Goal: Task Accomplishment & Management: Manage account settings

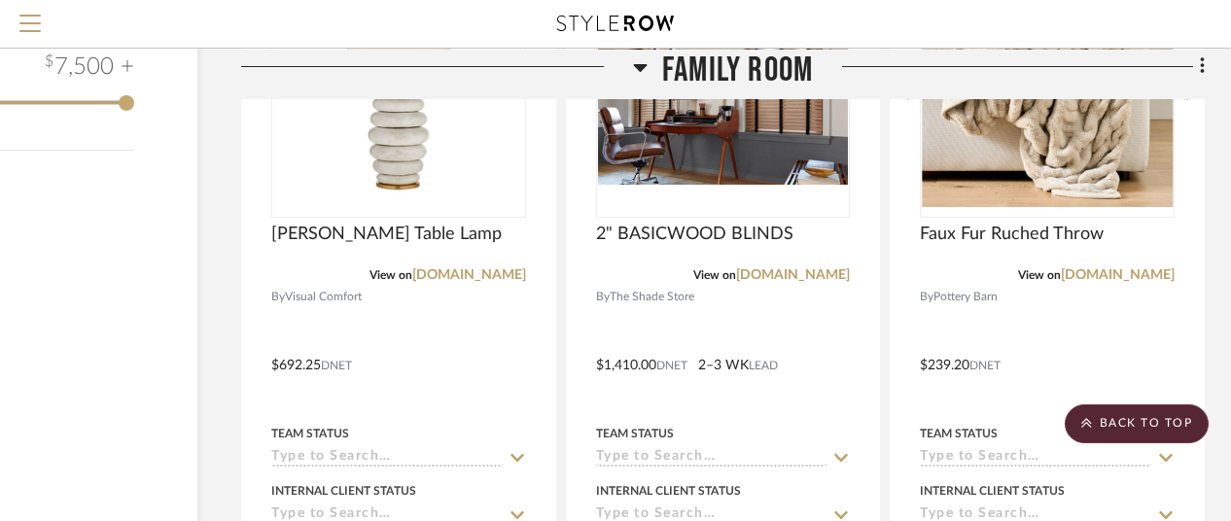
scroll to position [3112, 168]
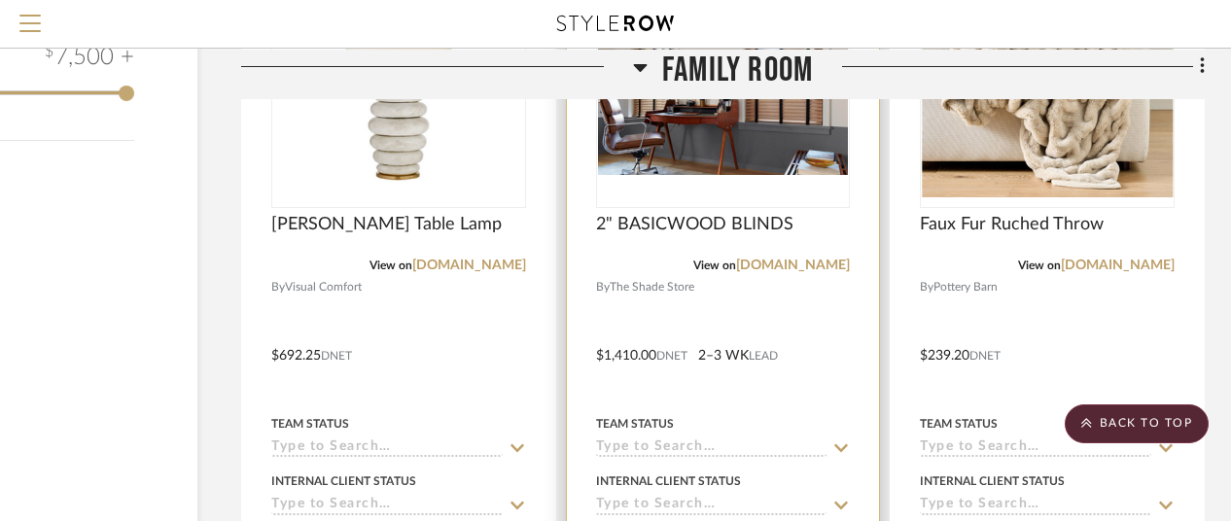
click at [710, 207] on div "0" at bounding box center [723, 84] width 253 height 245
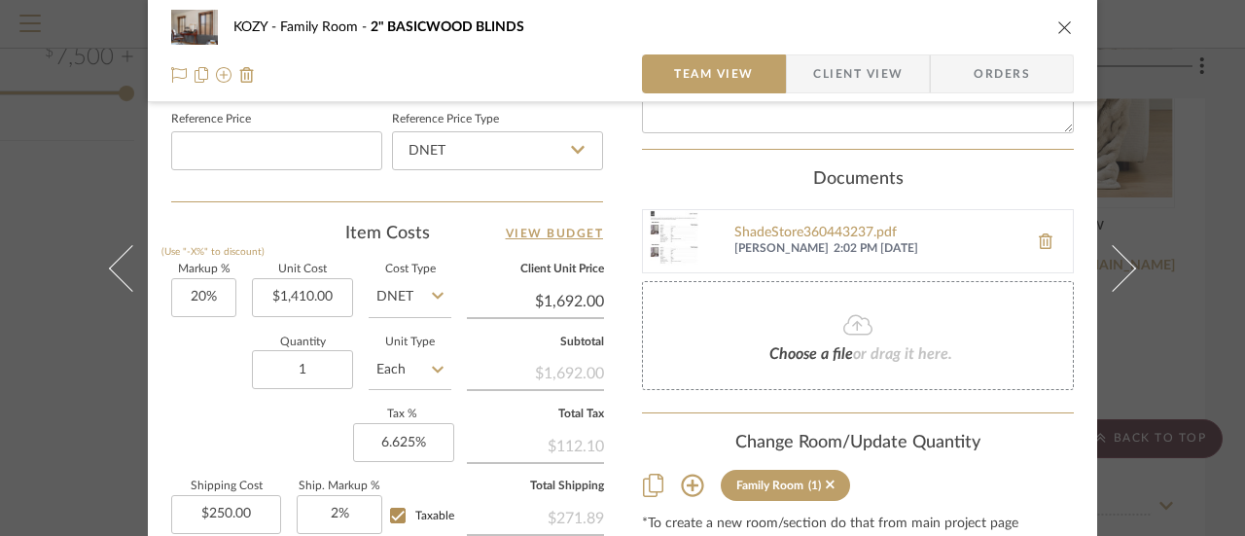
scroll to position [1075, 0]
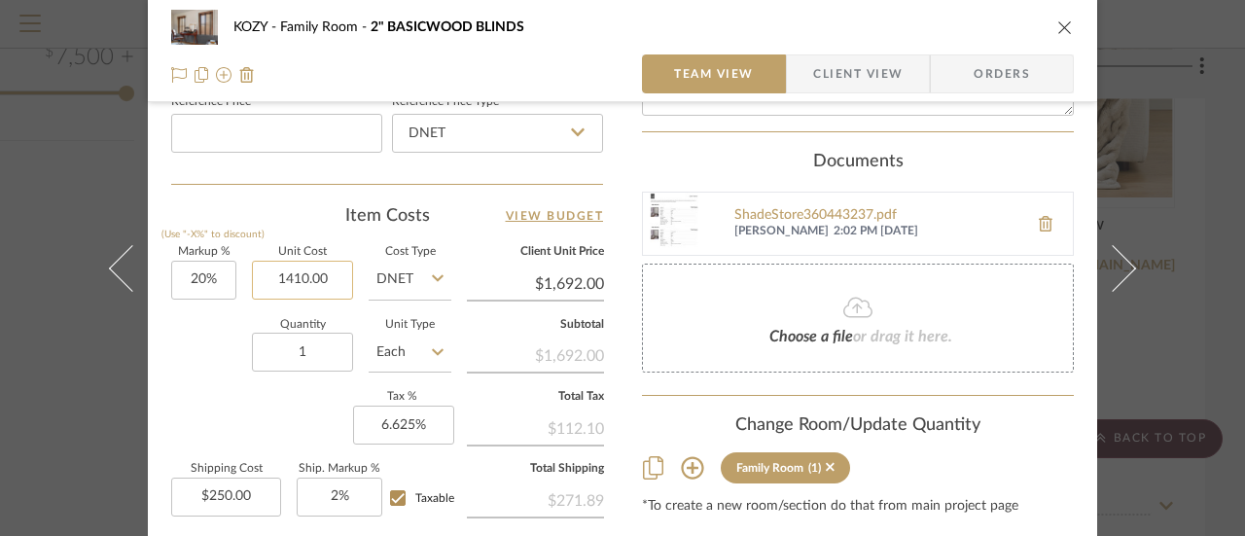
click at [333, 276] on input "1410.00" at bounding box center [302, 280] width 101 height 39
type input "$1,460.00"
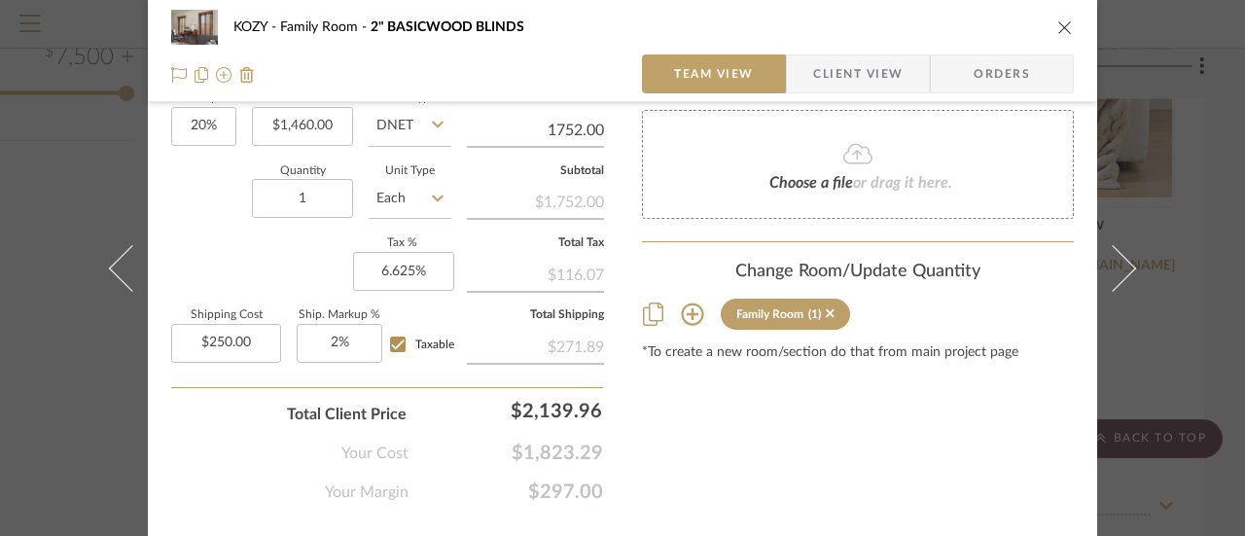
scroll to position [1173, 0]
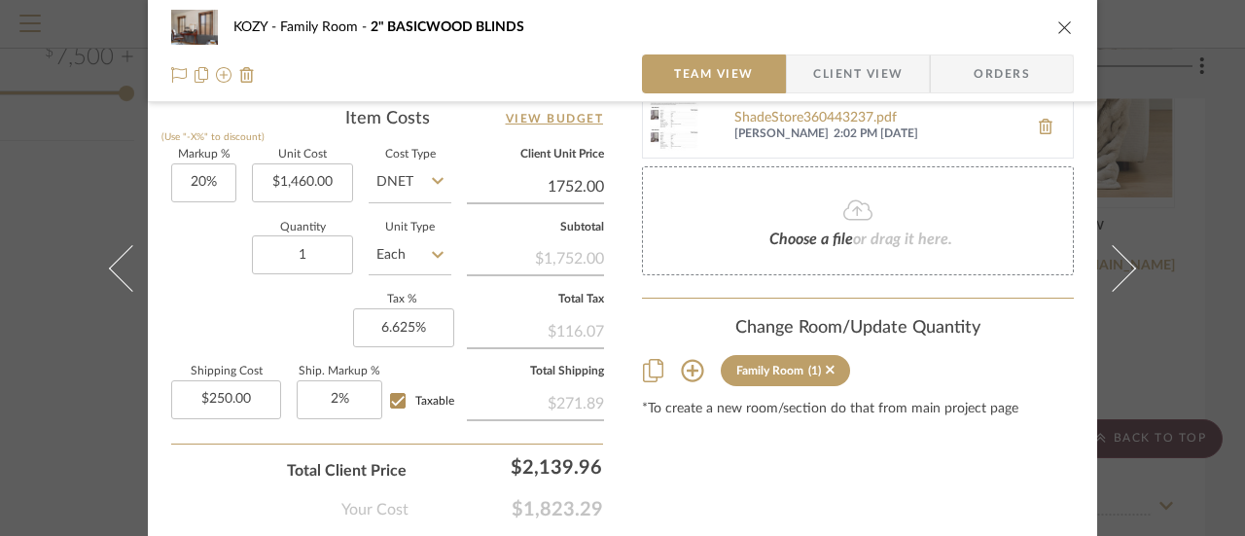
type input "$1,752.00"
click at [849, 203] on icon at bounding box center [857, 210] width 29 height 20
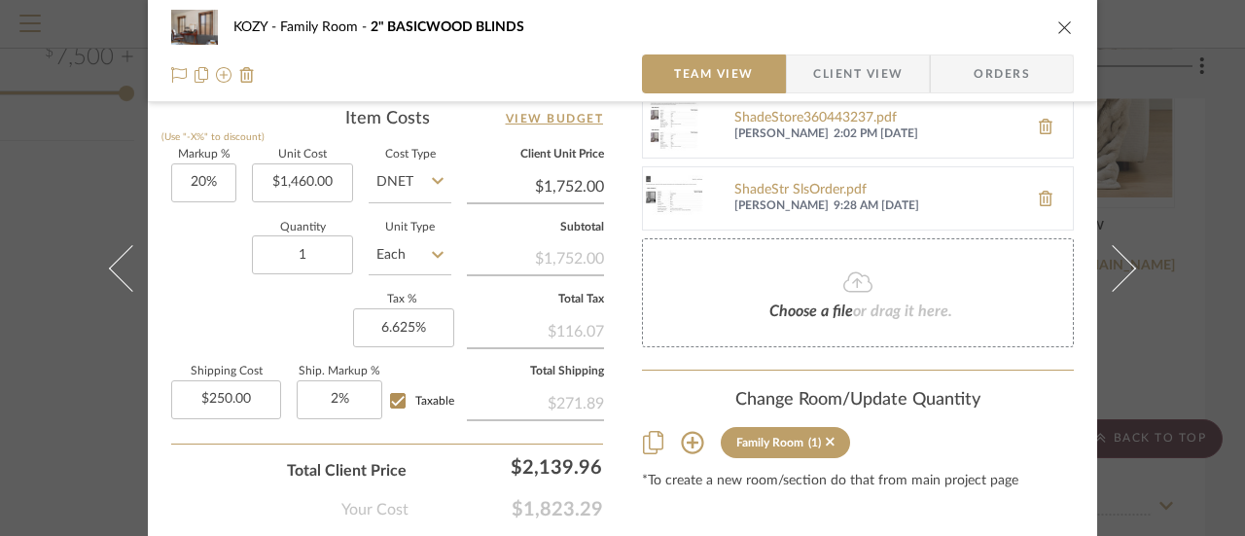
click at [1062, 28] on icon "close" at bounding box center [1065, 27] width 16 height 16
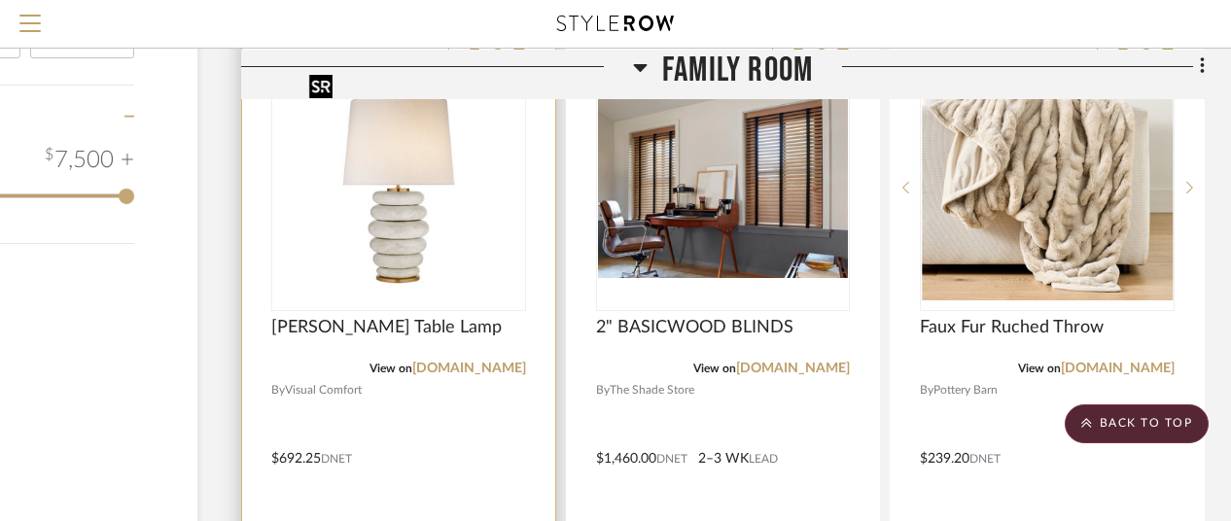
scroll to position [3014, 168]
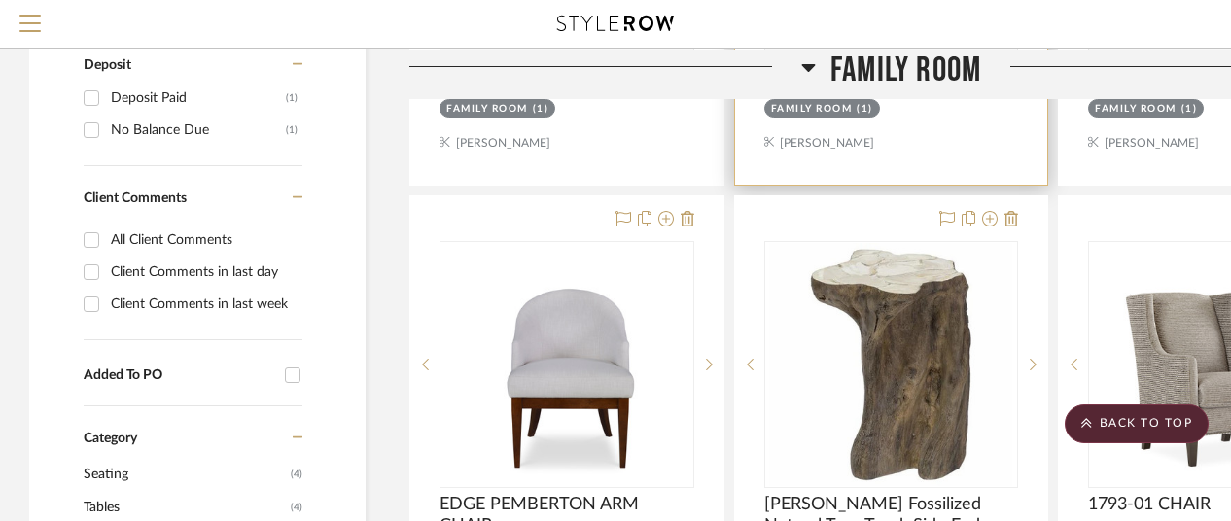
scroll to position [1070, 0]
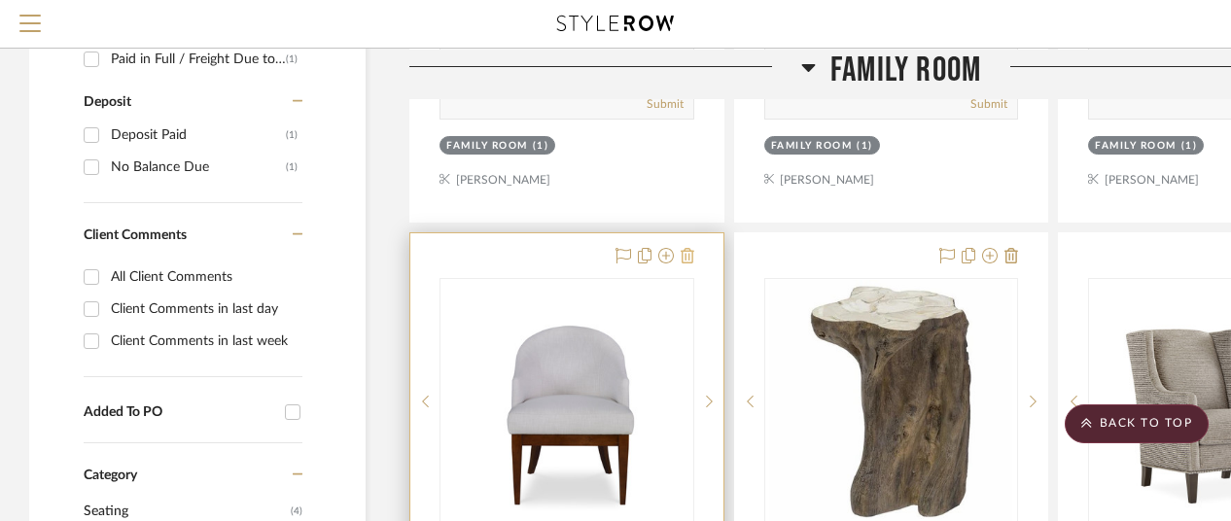
click at [687, 252] on icon at bounding box center [688, 256] width 14 height 16
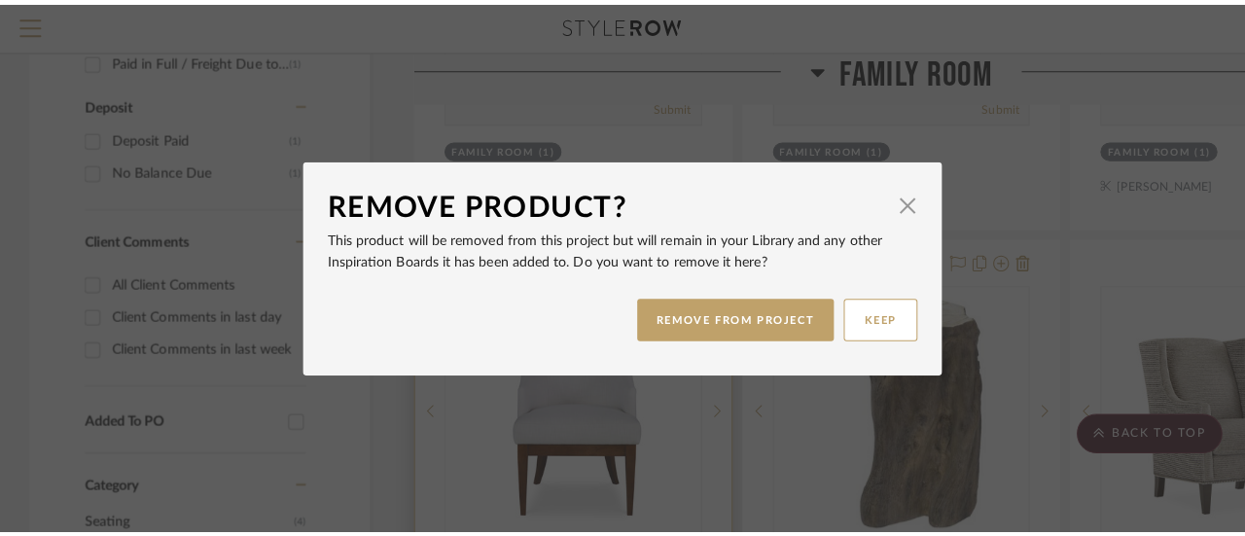
scroll to position [0, 0]
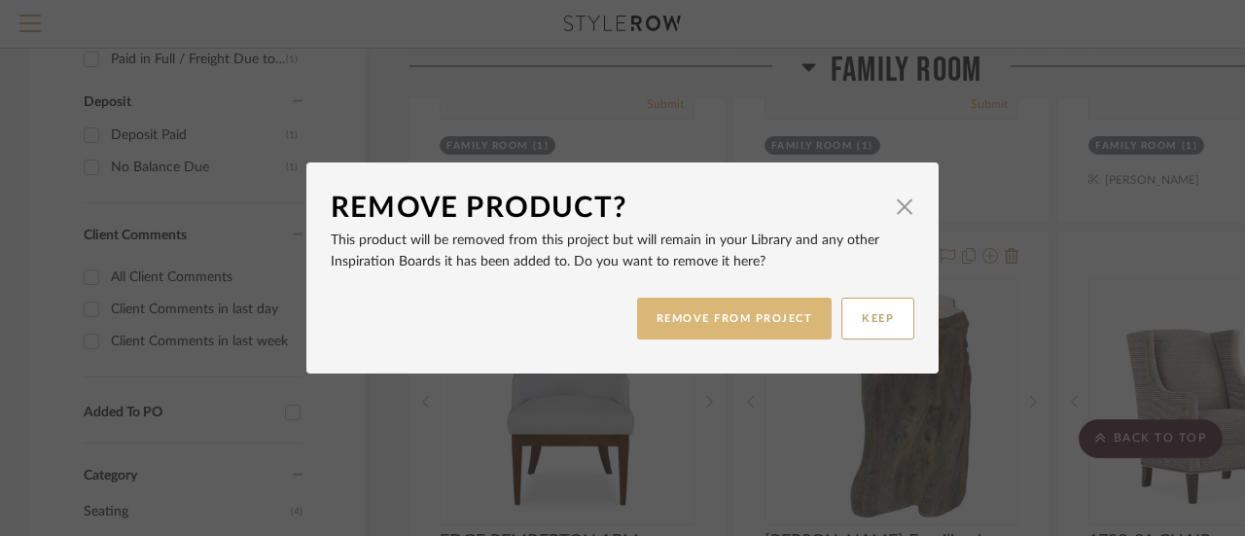
click at [741, 312] on button "REMOVE FROM PROJECT" at bounding box center [734, 319] width 195 height 42
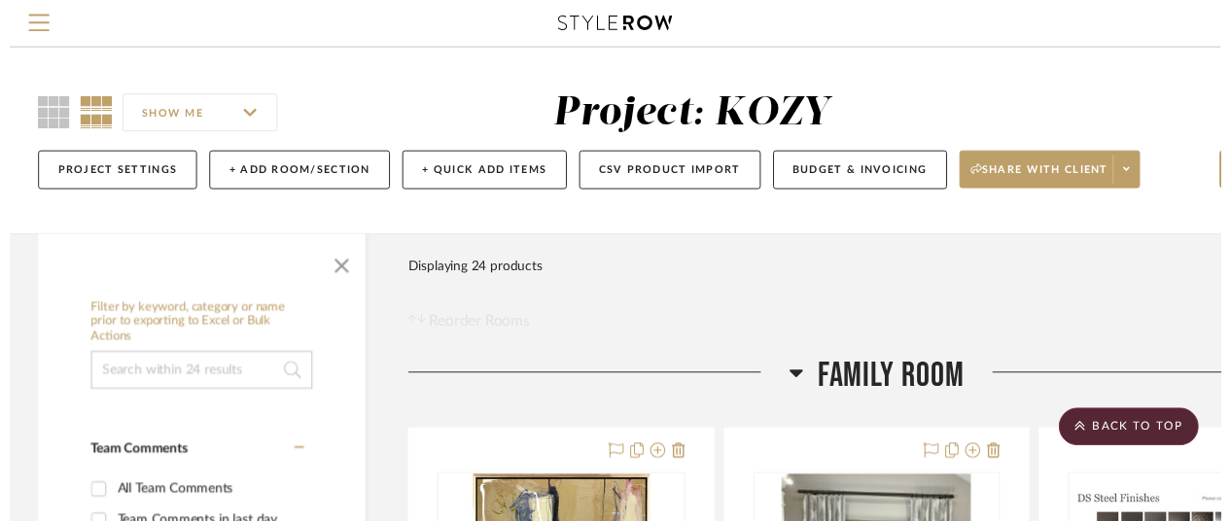
scroll to position [1070, 0]
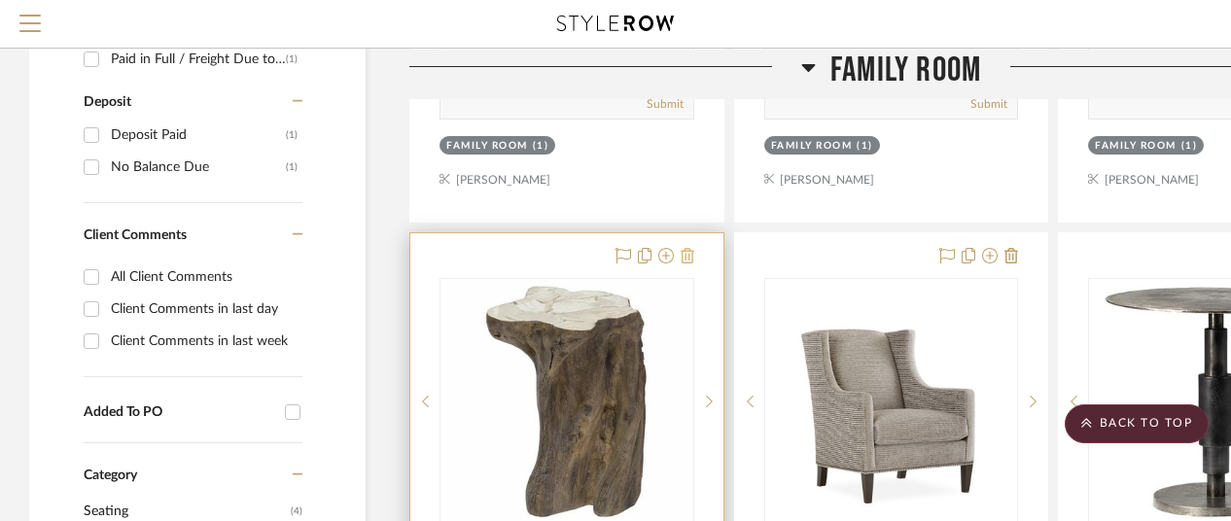
click at [686, 251] on icon at bounding box center [688, 256] width 14 height 16
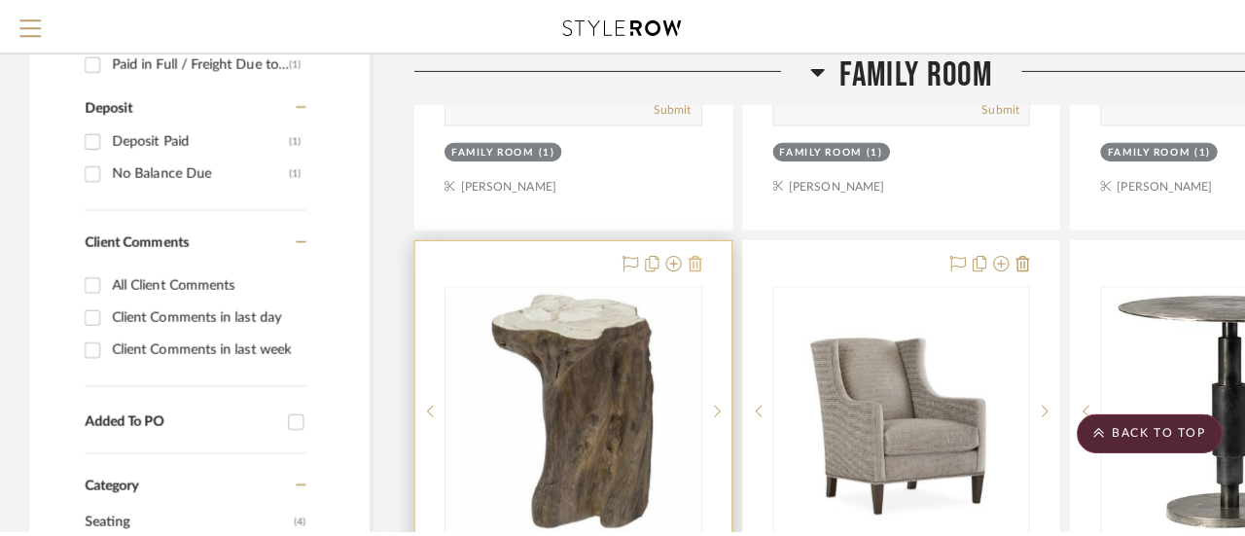
scroll to position [0, 0]
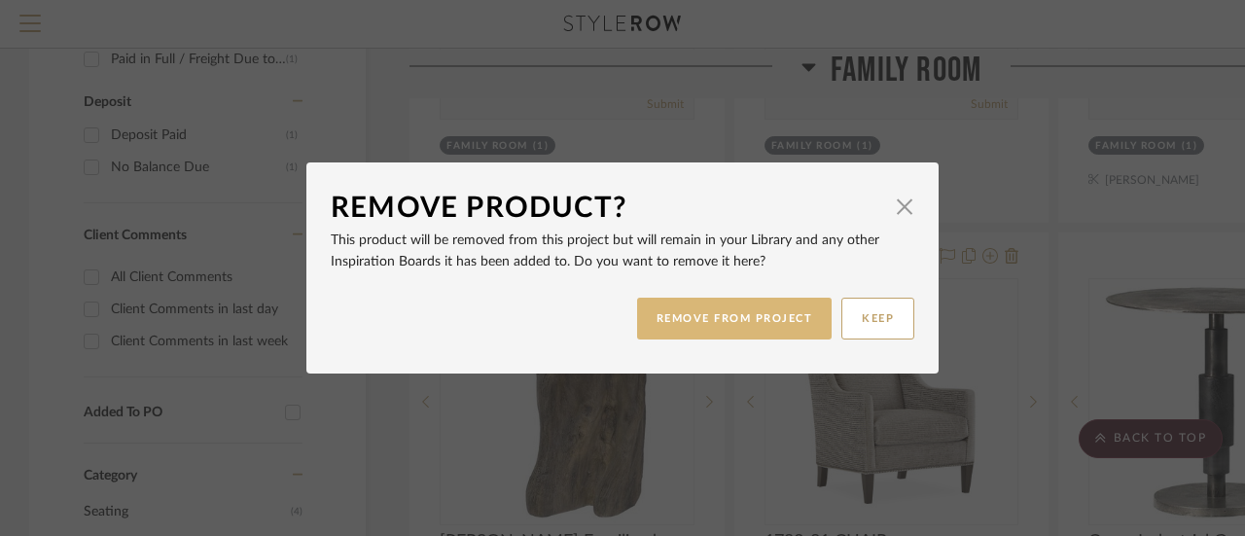
click at [725, 318] on button "REMOVE FROM PROJECT" at bounding box center [734, 319] width 195 height 42
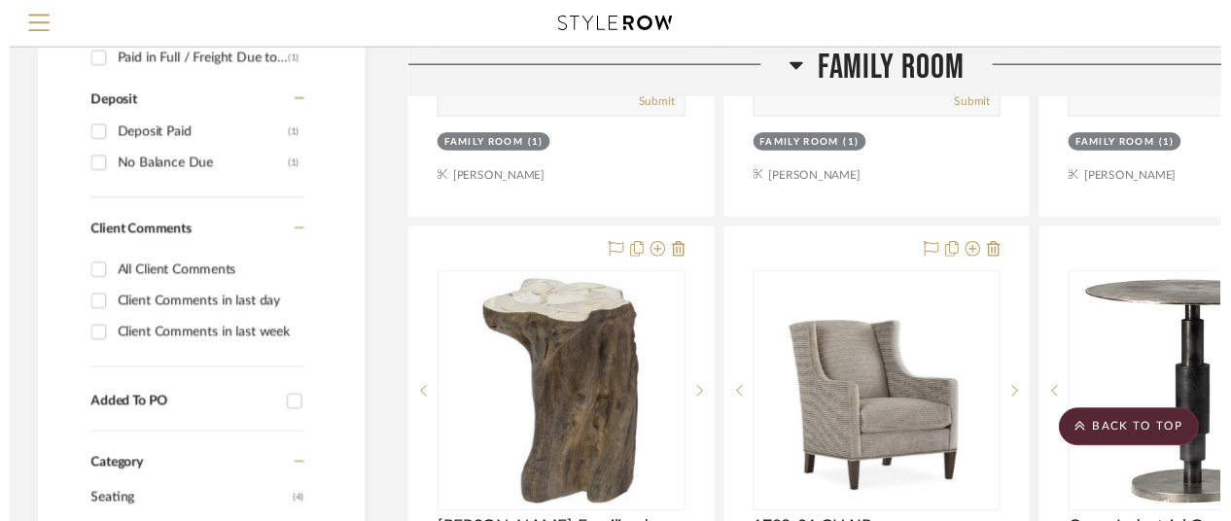
scroll to position [1070, 0]
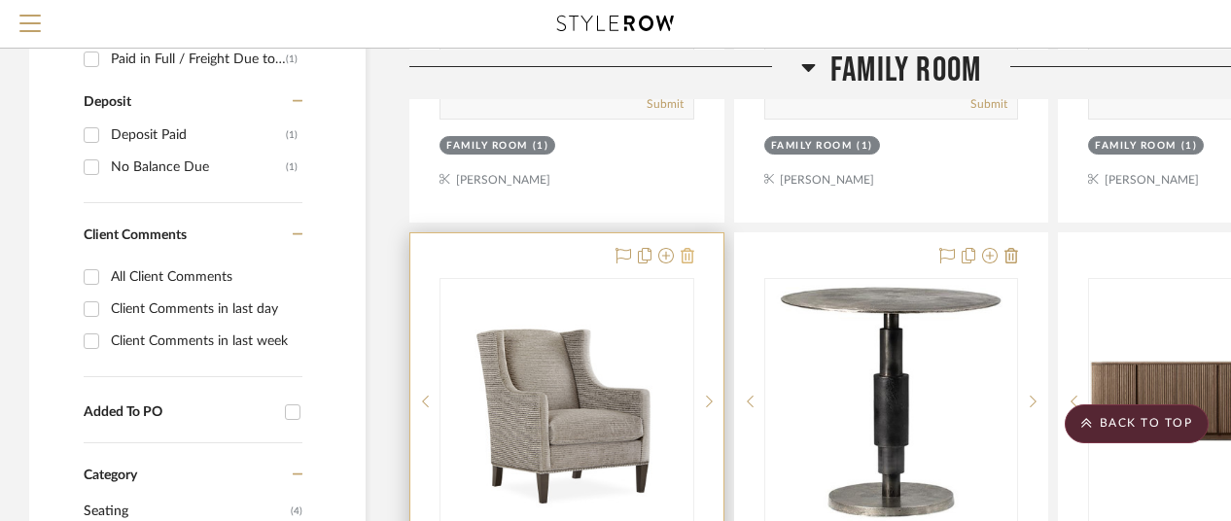
click at [687, 254] on icon at bounding box center [688, 256] width 14 height 16
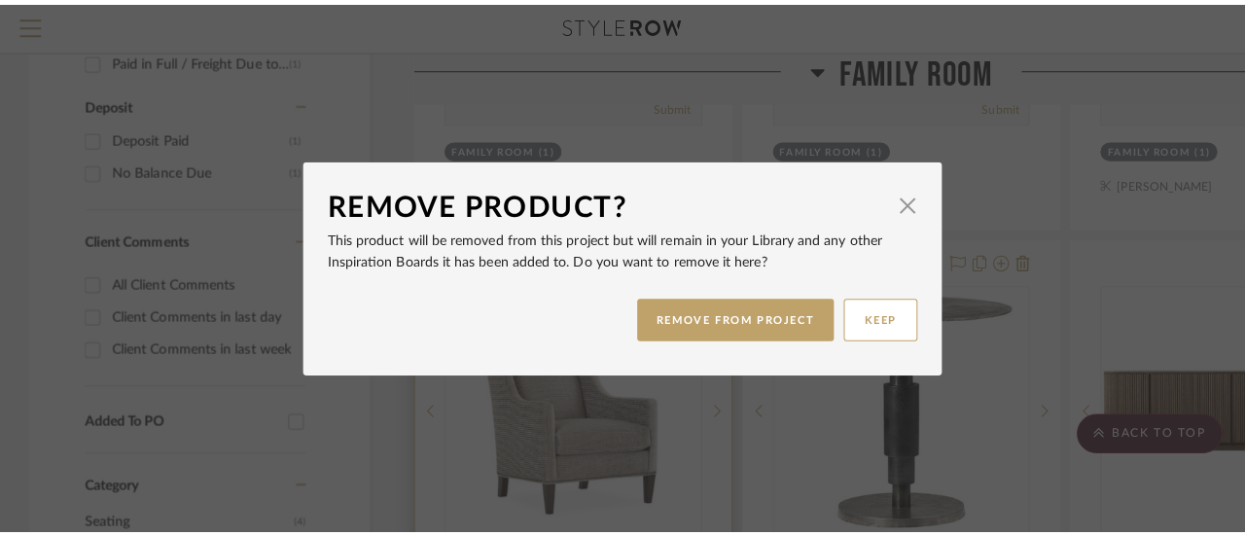
scroll to position [0, 0]
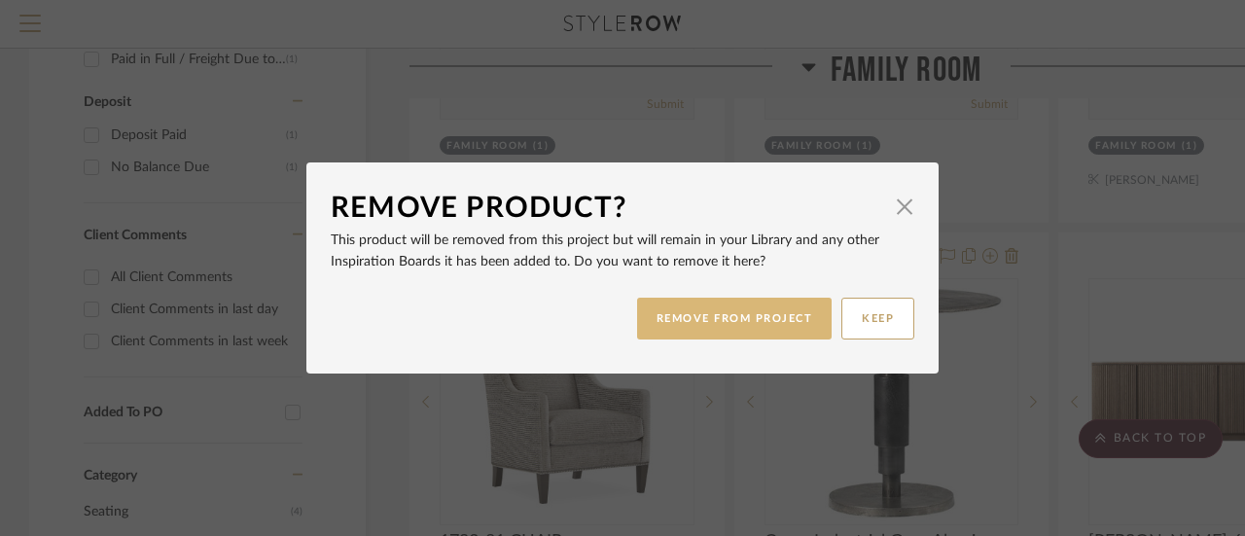
click at [688, 318] on button "REMOVE FROM PROJECT" at bounding box center [734, 319] width 195 height 42
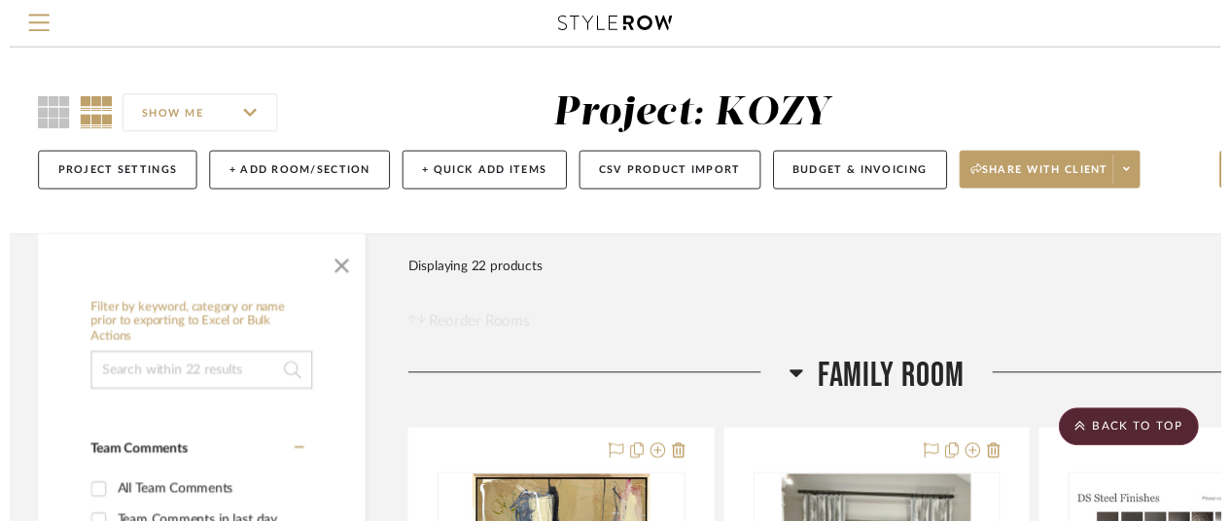
scroll to position [1070, 0]
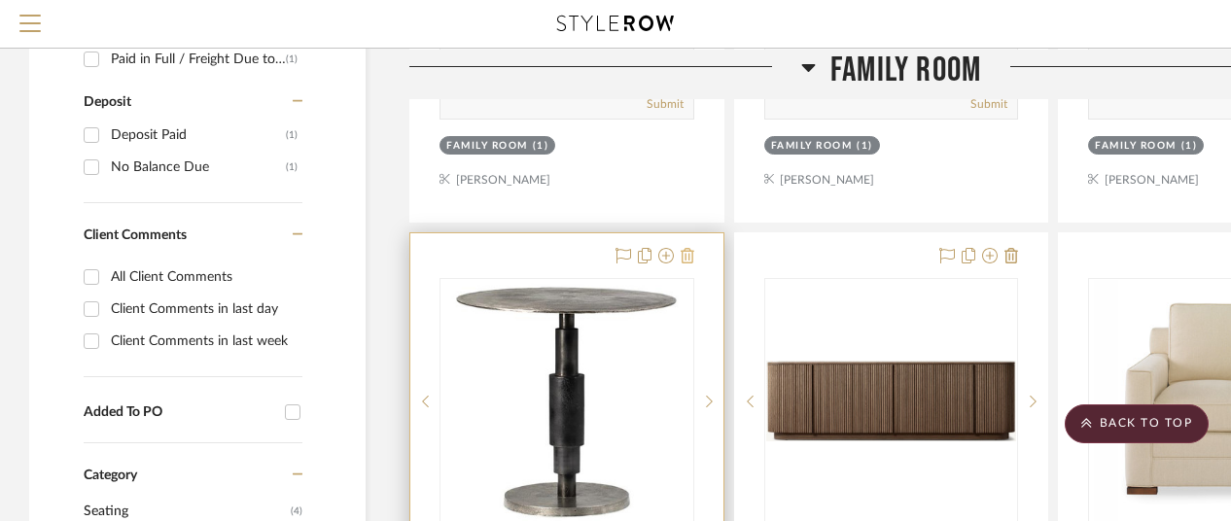
click at [687, 250] on icon at bounding box center [688, 256] width 14 height 16
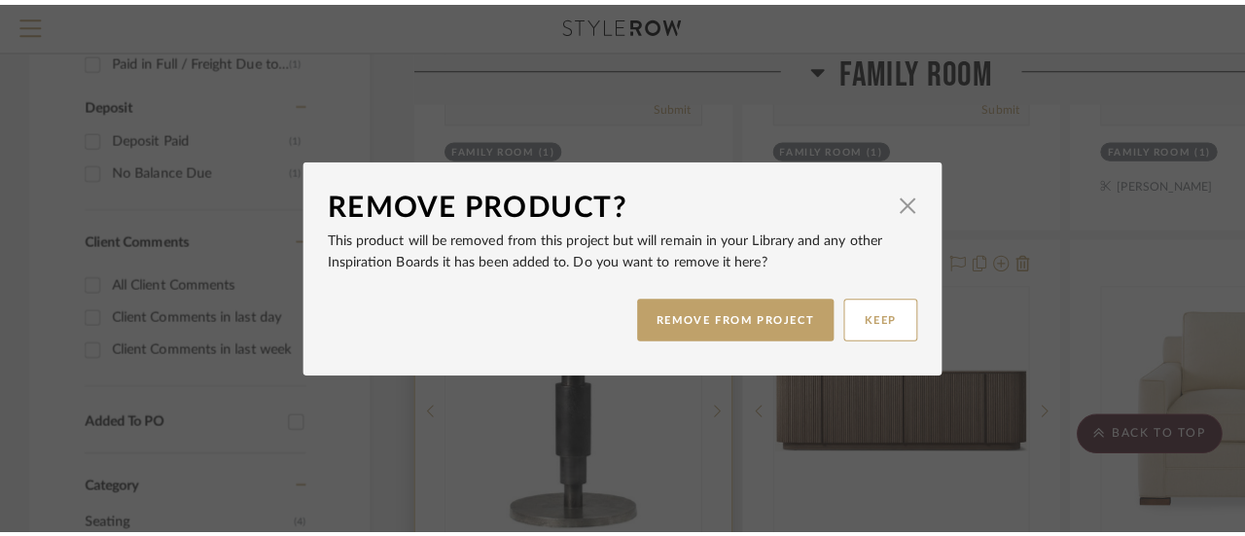
scroll to position [0, 0]
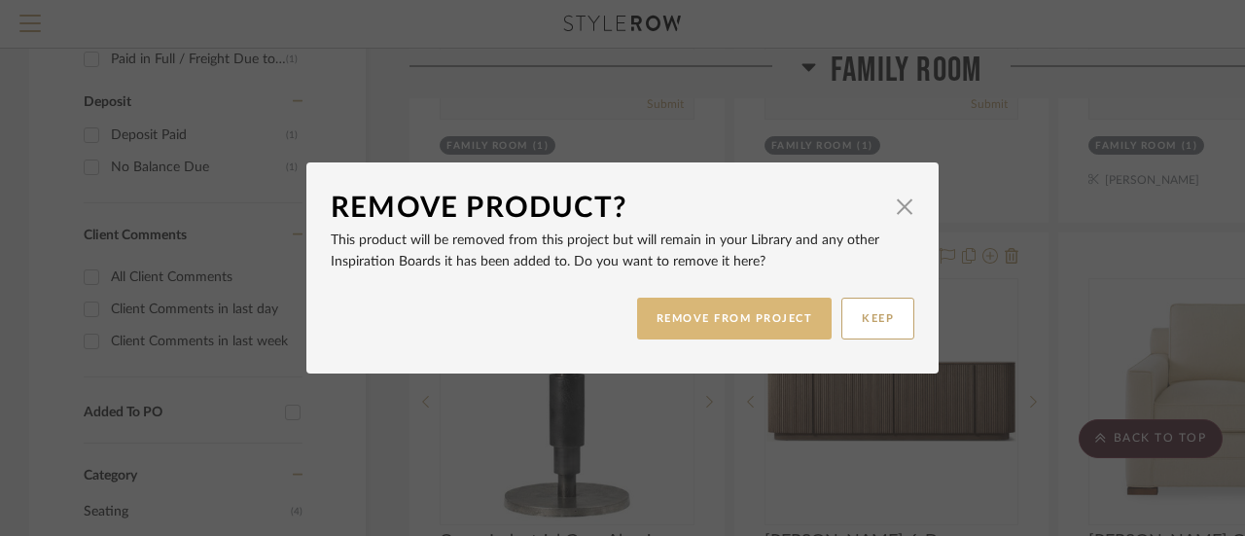
click at [697, 312] on button "REMOVE FROM PROJECT" at bounding box center [734, 319] width 195 height 42
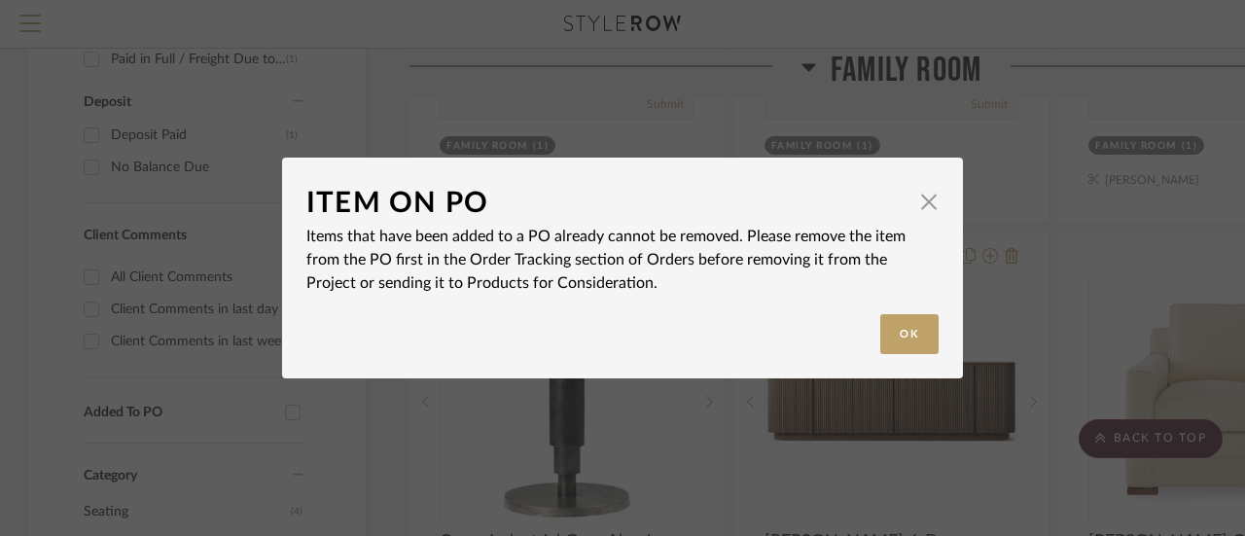
click at [1062, 301] on div "Item on PO × Items that have been added to a PO already cannot be removed. Plea…" at bounding box center [622, 268] width 1245 height 536
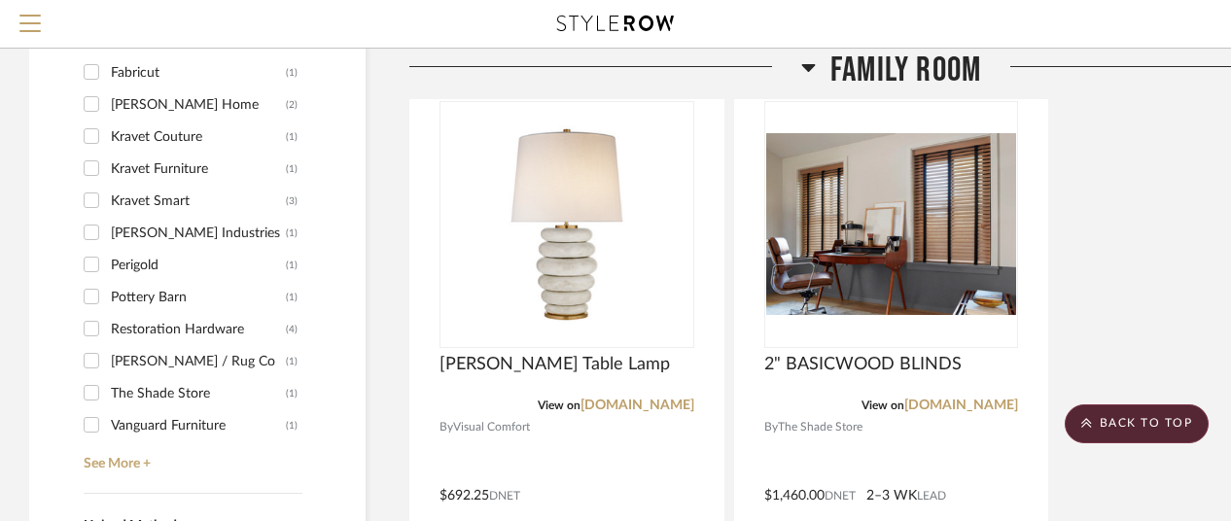
scroll to position [2139, 0]
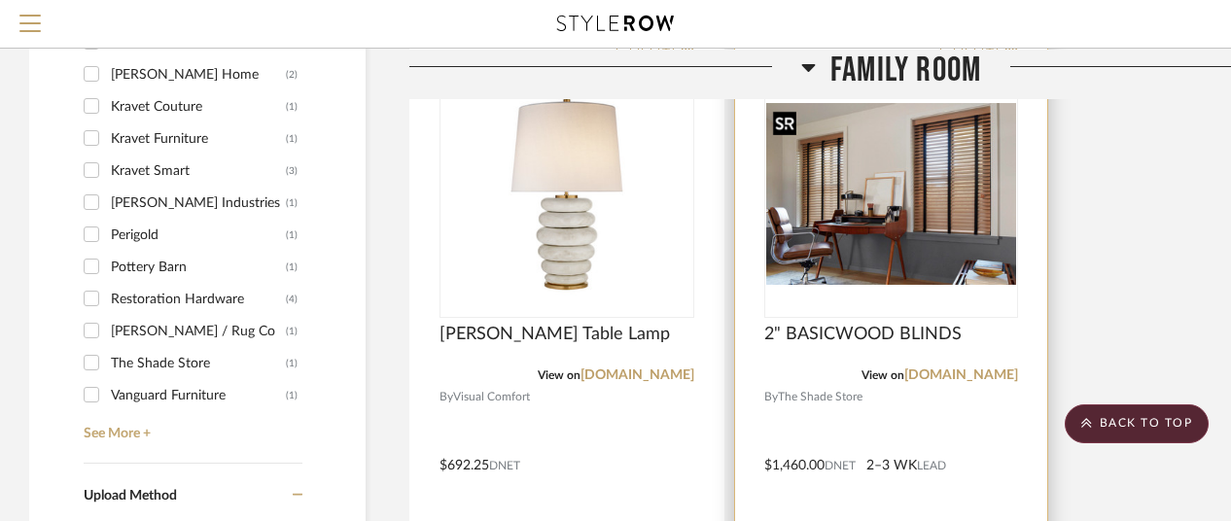
click at [898, 244] on img "0" at bounding box center [891, 194] width 251 height 182
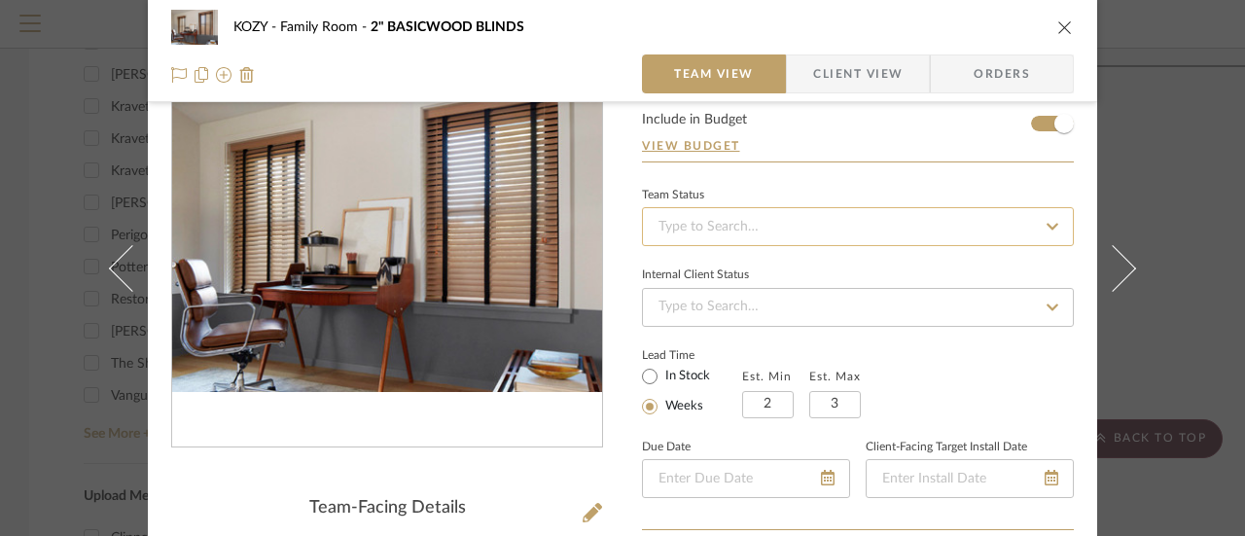
scroll to position [103, 0]
